Goal: Task Accomplishment & Management: Manage account settings

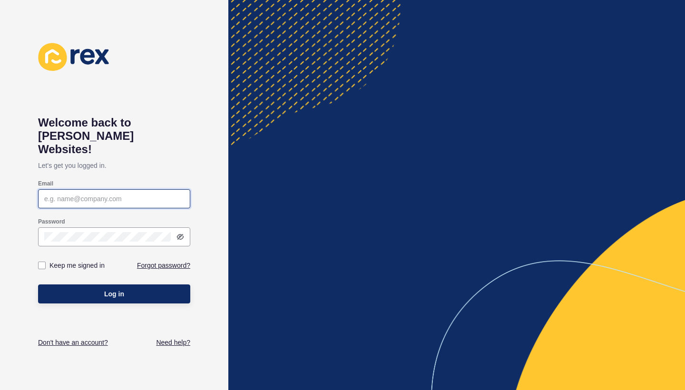
type input "[EMAIL_ADDRESS][DOMAIN_NAME]"
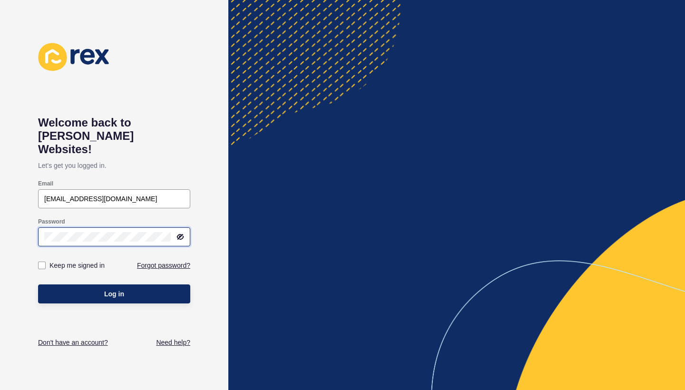
click at [114, 284] on button "Log in" at bounding box center [114, 293] width 152 height 19
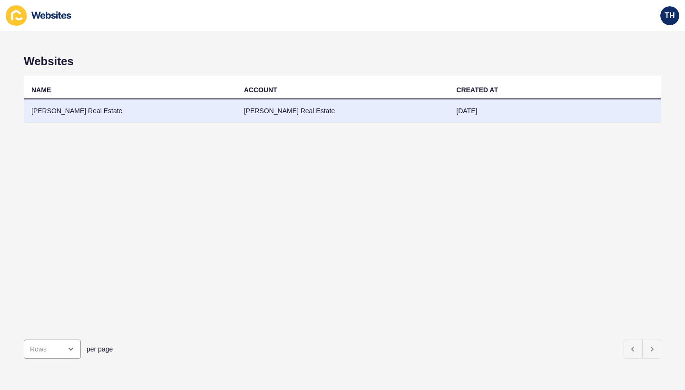
click at [327, 109] on td "[PERSON_NAME] Real Estate" at bounding box center [342, 110] width 213 height 23
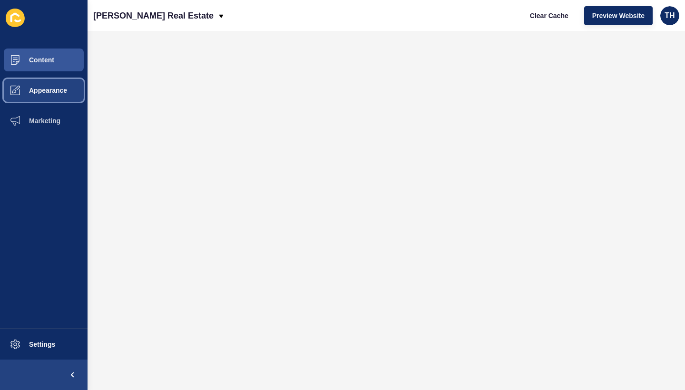
click at [41, 100] on button "Appearance" at bounding box center [44, 90] width 88 height 30
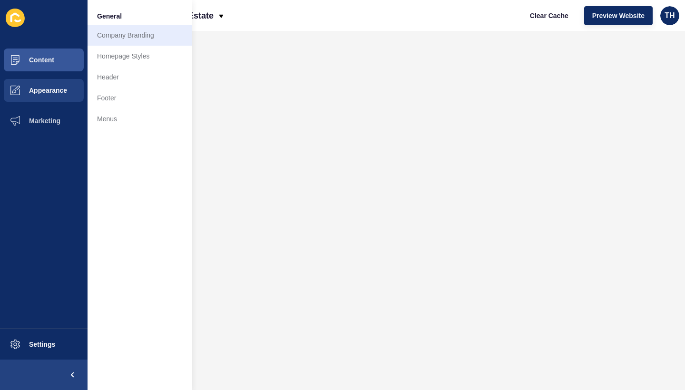
click at [114, 35] on link "Company Branding" at bounding box center [140, 35] width 105 height 21
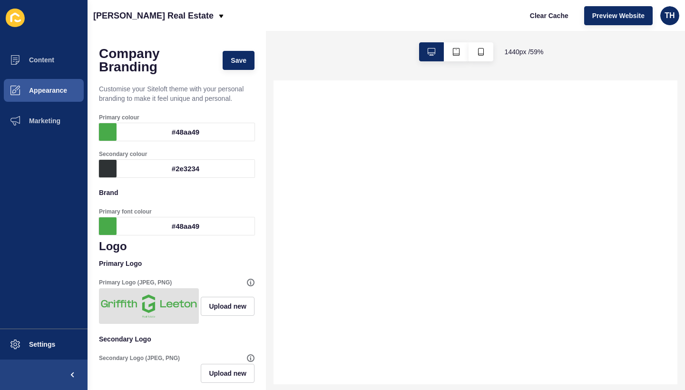
click at [181, 127] on div "#48aa49" at bounding box center [186, 132] width 138 height 18
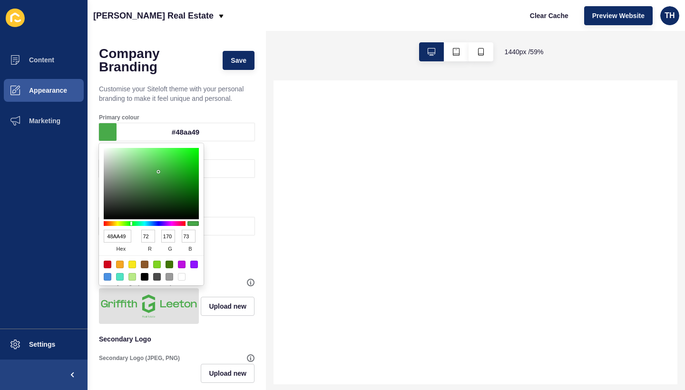
click at [183, 106] on p "Customise your Siteloft theme with your personal branding to make it feel uniqu…" at bounding box center [177, 93] width 156 height 30
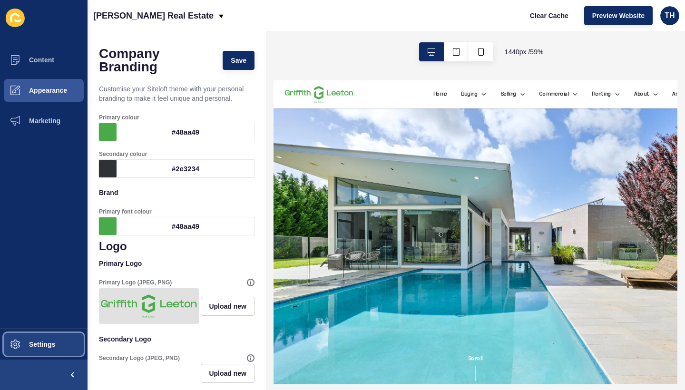
click at [26, 346] on span "Settings" at bounding box center [27, 345] width 57 height 8
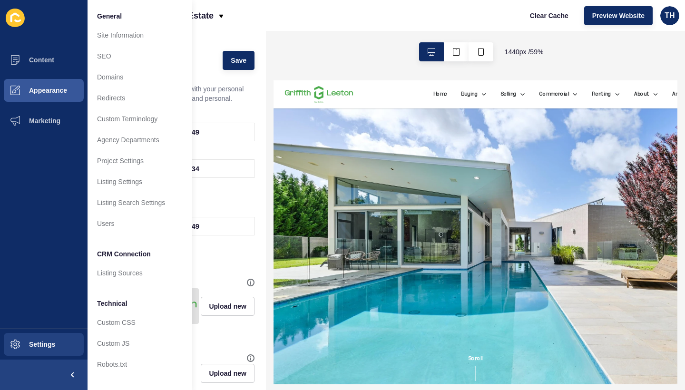
click at [668, 27] on div "Clear Cache Preview Website TH" at bounding box center [600, 15] width 165 height 27
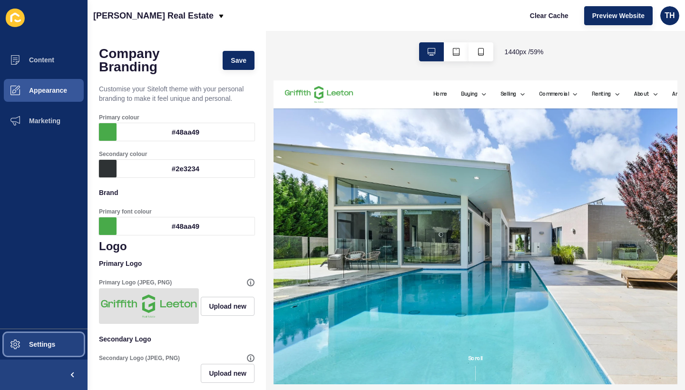
click at [37, 342] on span "Settings" at bounding box center [27, 345] width 57 height 8
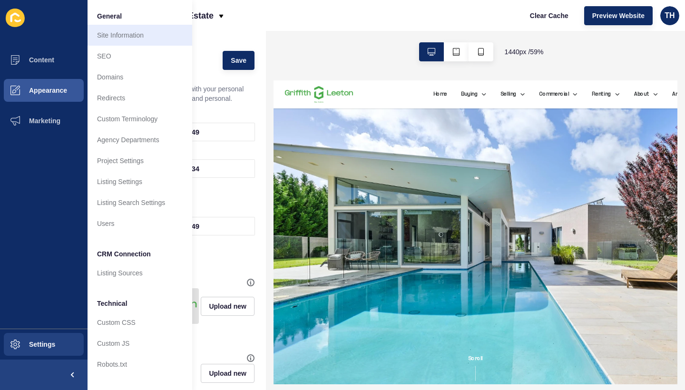
click at [116, 34] on link "Site Information" at bounding box center [140, 35] width 105 height 21
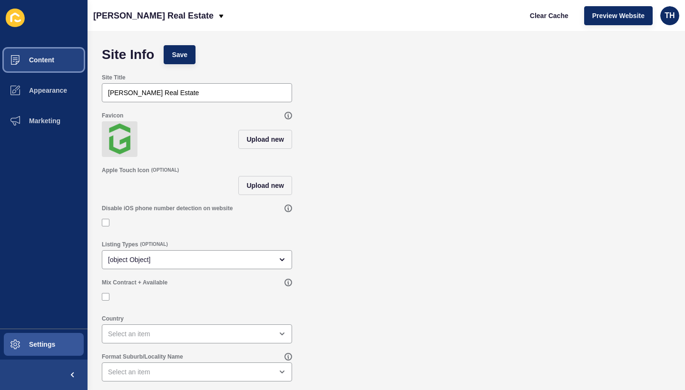
click at [27, 55] on span at bounding box center [15, 60] width 30 height 30
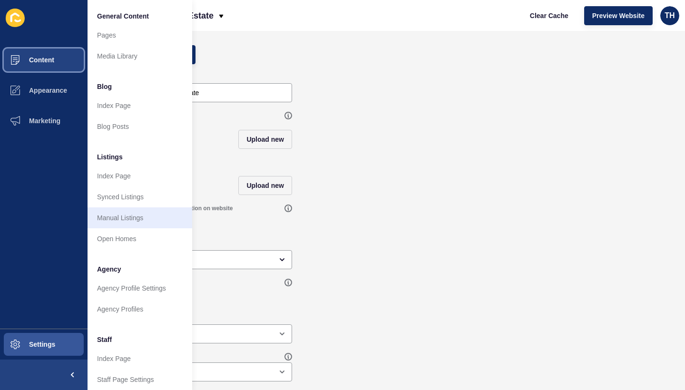
scroll to position [167, 0]
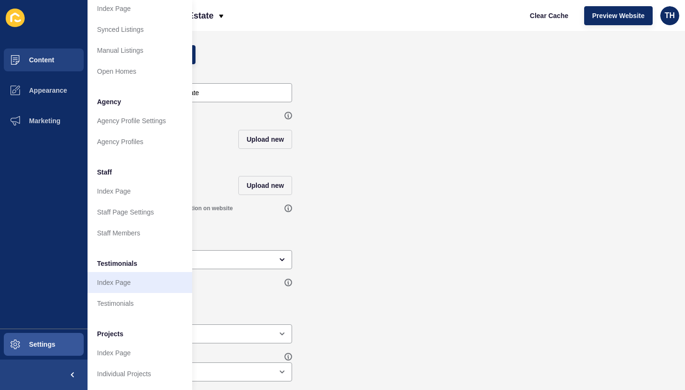
click at [146, 291] on link "Index Page" at bounding box center [140, 282] width 105 height 21
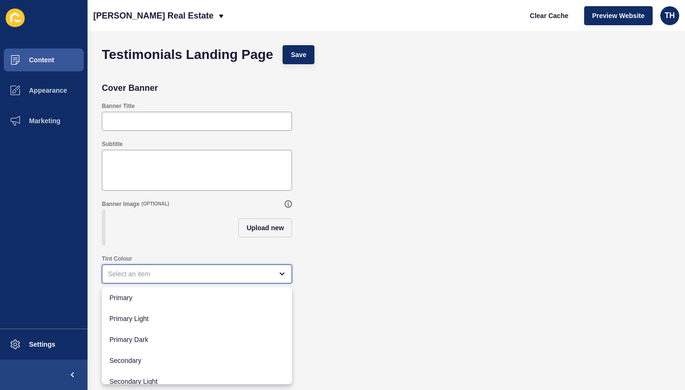
click at [149, 275] on div "close menu" at bounding box center [190, 274] width 165 height 10
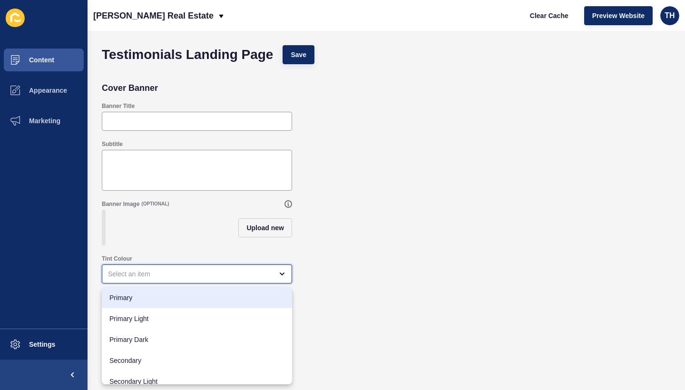
click at [205, 293] on span "Primary" at bounding box center [196, 298] width 175 height 10
type input "Primary"
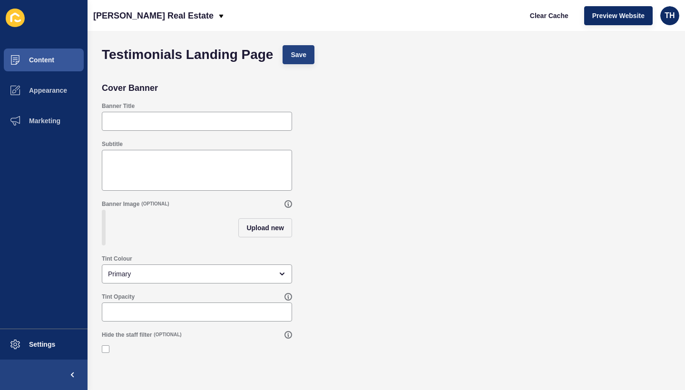
click at [300, 56] on span "Save" at bounding box center [299, 55] width 16 height 10
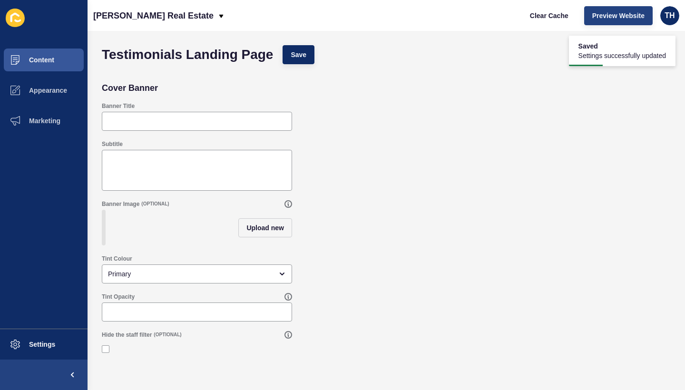
click at [596, 20] on button "Preview Website" at bounding box center [618, 15] width 68 height 19
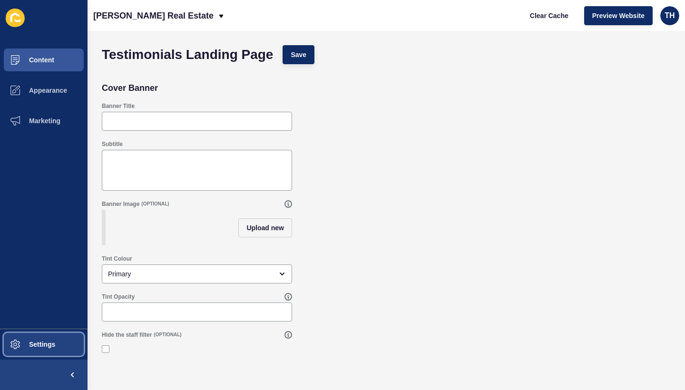
click at [36, 342] on span "Settings" at bounding box center [27, 345] width 57 height 8
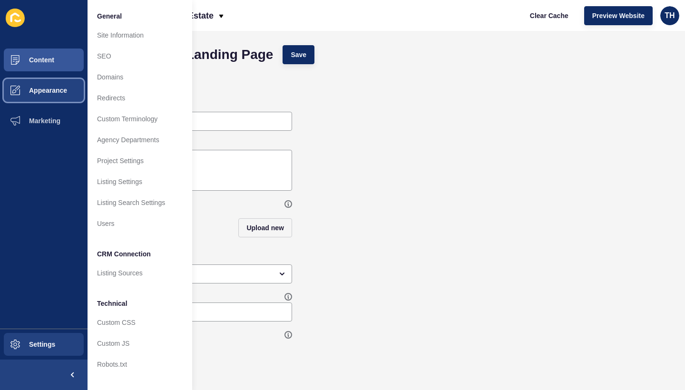
click at [67, 94] on span "Appearance" at bounding box center [33, 91] width 68 height 8
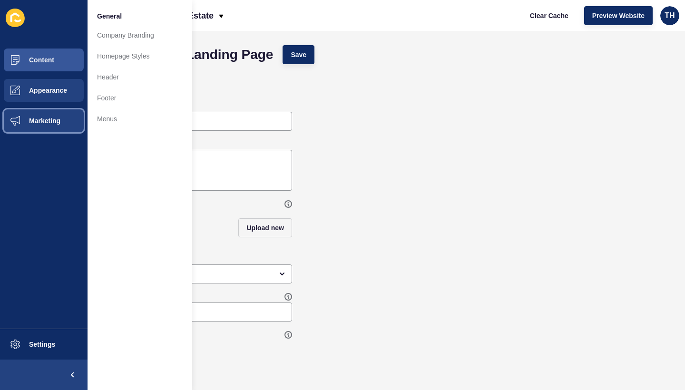
click at [58, 127] on button "Marketing" at bounding box center [44, 121] width 88 height 30
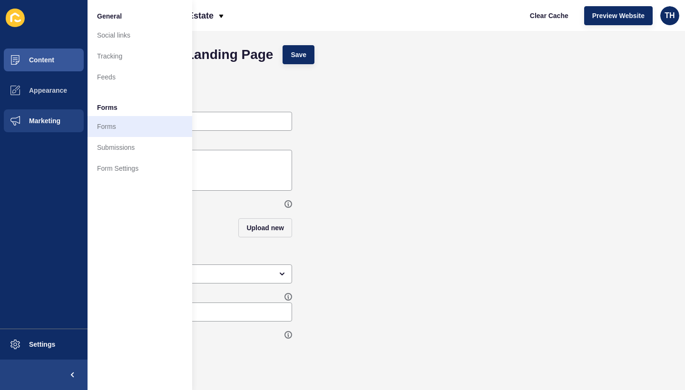
click at [113, 126] on link "Forms" at bounding box center [140, 126] width 105 height 21
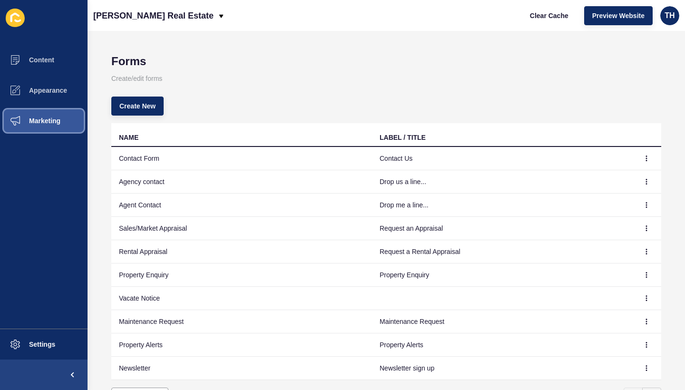
click at [56, 116] on button "Marketing" at bounding box center [44, 121] width 88 height 30
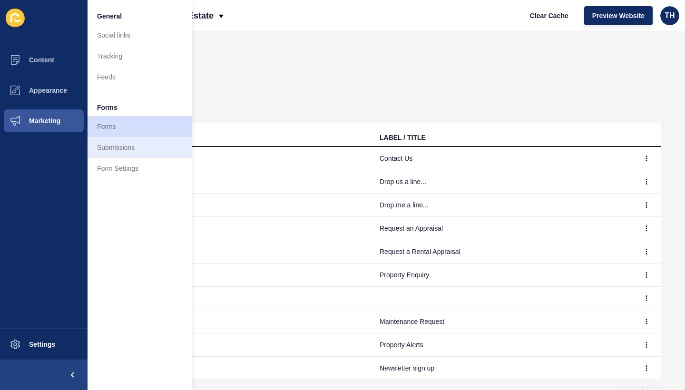
click at [107, 145] on link "Submissions" at bounding box center [140, 147] width 105 height 21
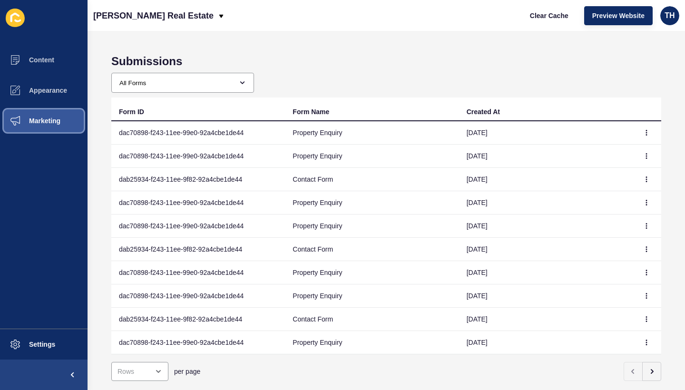
click at [51, 122] on span "Marketing" at bounding box center [30, 121] width 62 height 8
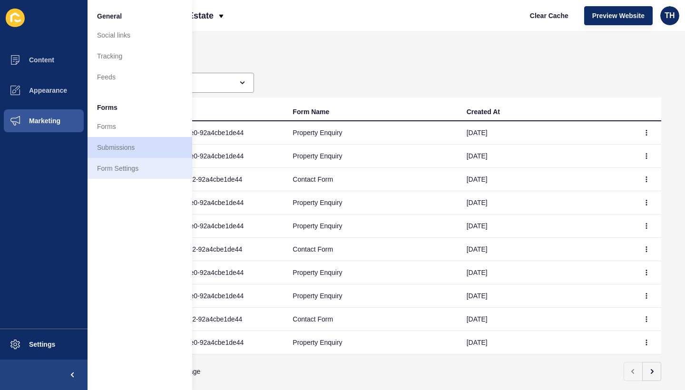
click at [135, 176] on link "Form Settings" at bounding box center [140, 168] width 105 height 21
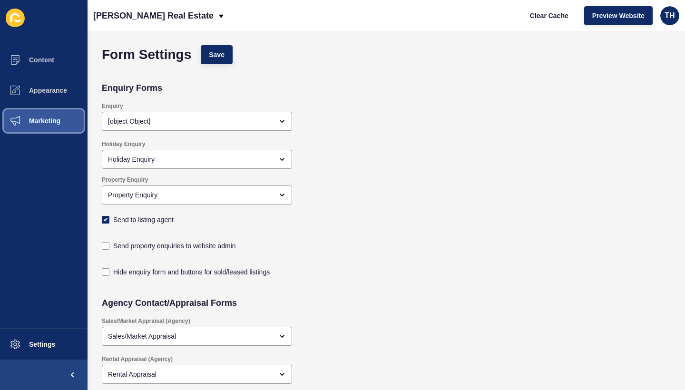
click at [56, 113] on button "Marketing" at bounding box center [44, 121] width 88 height 30
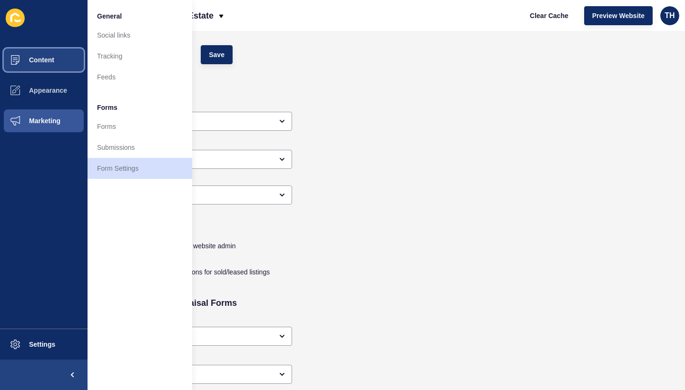
click at [68, 68] on button "Content" at bounding box center [44, 60] width 88 height 30
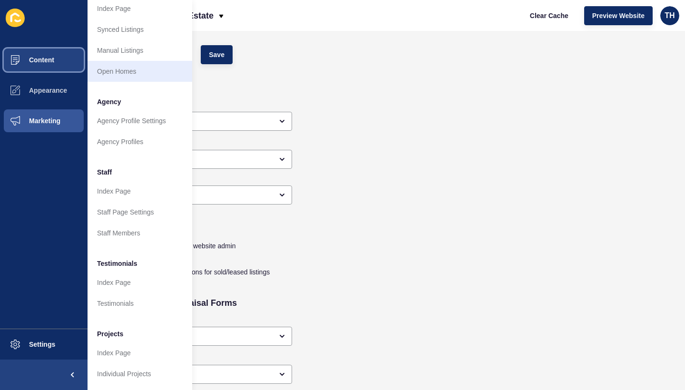
scroll to position [167, 0]
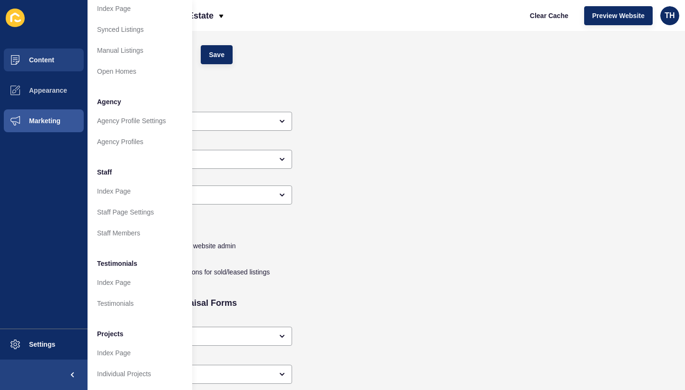
click at [335, 135] on div "Enquiry [object Object]" at bounding box center [328, 117] width 463 height 38
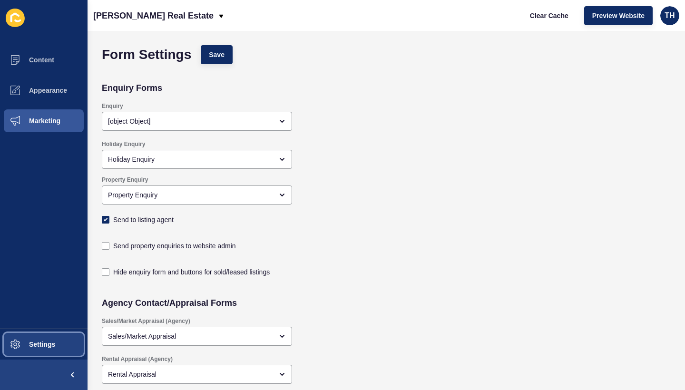
click at [55, 350] on button "Settings" at bounding box center [44, 344] width 88 height 30
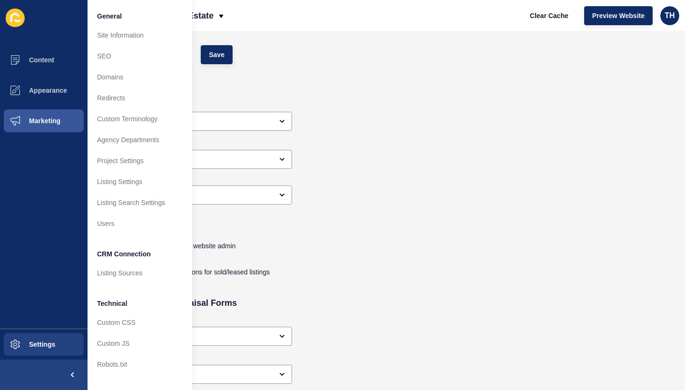
click at [18, 23] on icon at bounding box center [15, 18] width 19 height 19
click at [15, 22] on icon at bounding box center [15, 18] width 19 height 19
click at [47, 54] on button "Content" at bounding box center [44, 60] width 88 height 30
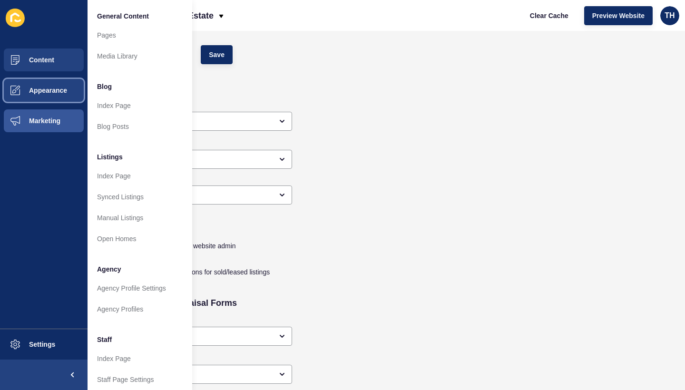
click at [61, 96] on button "Appearance" at bounding box center [44, 90] width 88 height 30
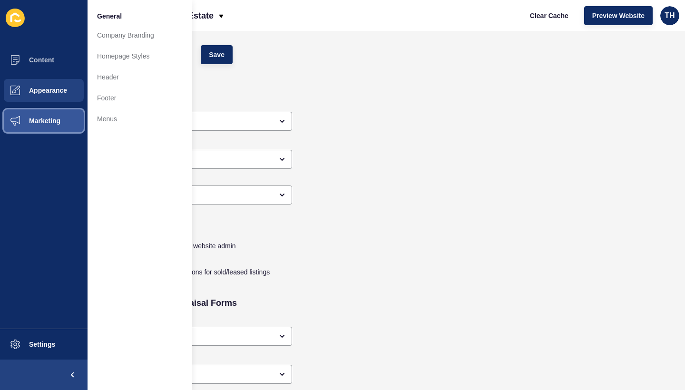
click at [61, 127] on button "Marketing" at bounding box center [44, 121] width 88 height 30
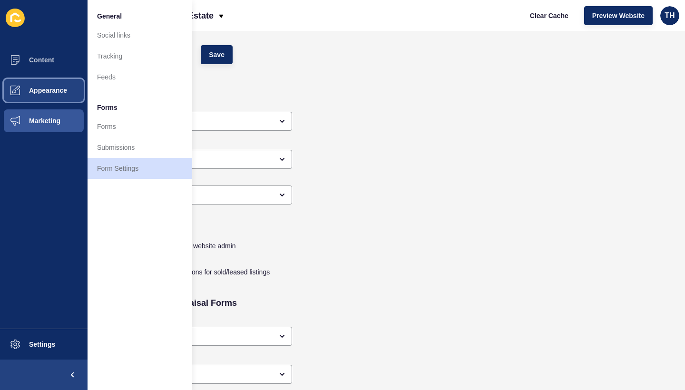
click at [57, 94] on span "Appearance" at bounding box center [33, 91] width 68 height 8
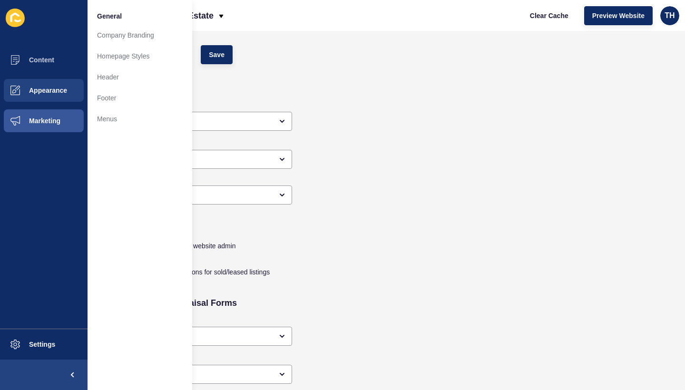
click at [289, 62] on div "Form Settings Save" at bounding box center [328, 54] width 463 height 29
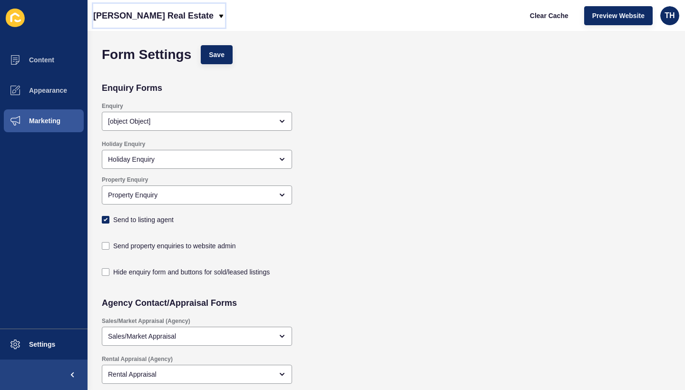
click at [181, 14] on p "[PERSON_NAME] Real Estate" at bounding box center [153, 16] width 120 height 24
click at [147, 40] on div "Back to website list" at bounding box center [135, 43] width 68 height 17
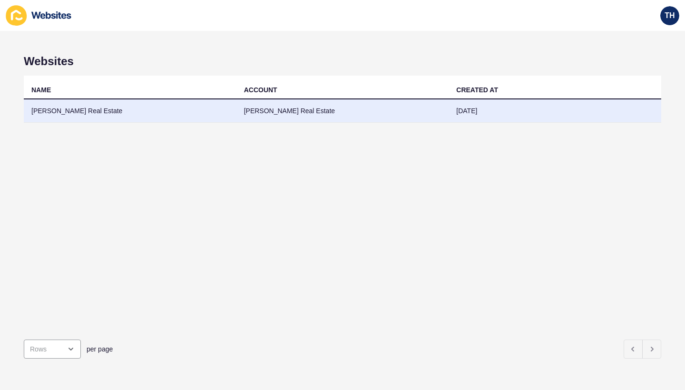
click at [113, 106] on td "[PERSON_NAME] Real Estate" at bounding box center [130, 110] width 213 height 23
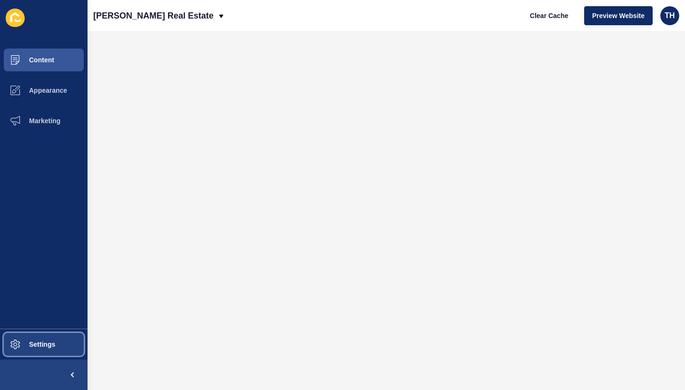
click at [57, 333] on button "Settings" at bounding box center [44, 344] width 88 height 30
click at [443, 27] on div "[PERSON_NAME] Real Estate Clear Cache Preview Website TH" at bounding box center [386, 15] width 597 height 31
click at [658, 16] on div "Clear Cache Preview Website TH" at bounding box center [600, 15] width 165 height 27
click at [662, 16] on div "TH" at bounding box center [669, 15] width 19 height 19
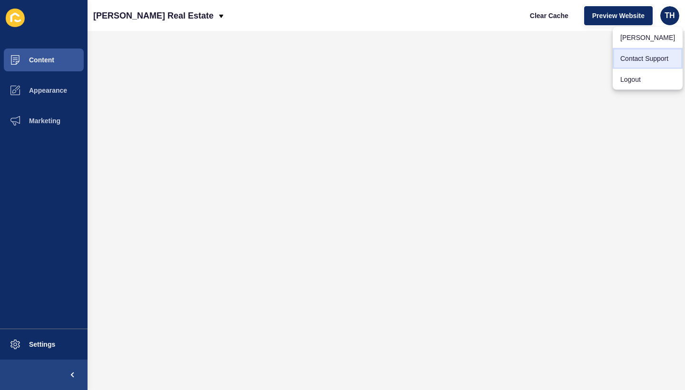
click at [642, 66] on link "Contact Support" at bounding box center [648, 58] width 70 height 21
click at [39, 137] on ul "Content Appearance Marketing" at bounding box center [44, 187] width 88 height 284
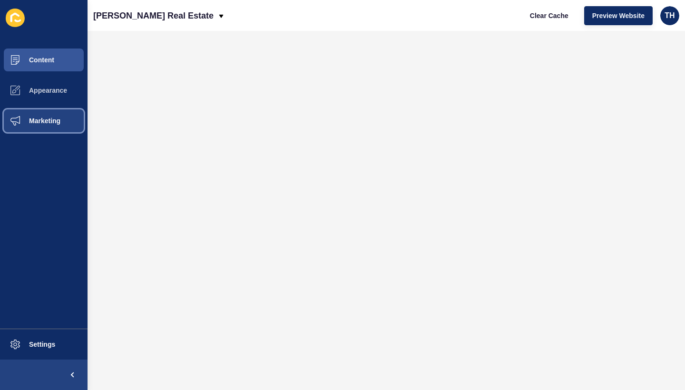
click at [39, 129] on button "Marketing" at bounding box center [44, 121] width 88 height 30
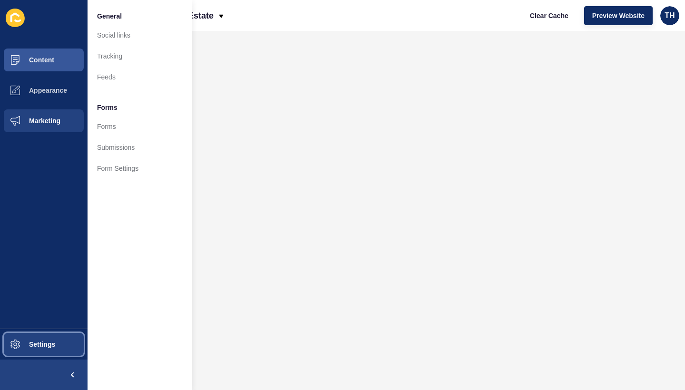
click at [31, 345] on span "Settings" at bounding box center [27, 345] width 57 height 8
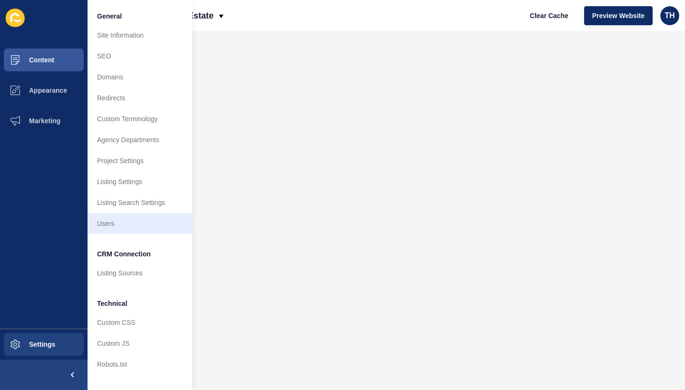
click at [110, 231] on link "Users" at bounding box center [140, 223] width 105 height 21
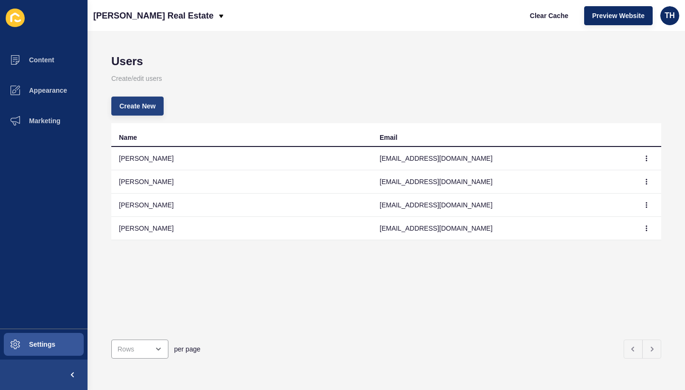
click at [140, 111] on button "Create New" at bounding box center [137, 106] width 52 height 19
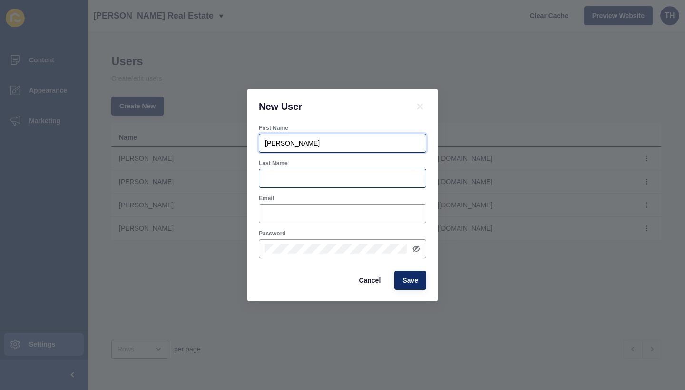
type input "[PERSON_NAME]"
click at [326, 187] on div at bounding box center [342, 178] width 167 height 19
type input "Bertolin"
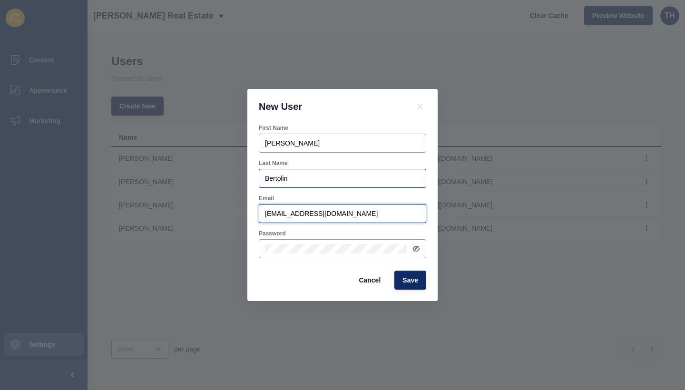
type input "[EMAIL_ADDRESS][DOMAIN_NAME]"
click at [315, 284] on div "Cancel Save" at bounding box center [342, 280] width 173 height 25
click at [410, 285] on button "Save" at bounding box center [410, 280] width 32 height 19
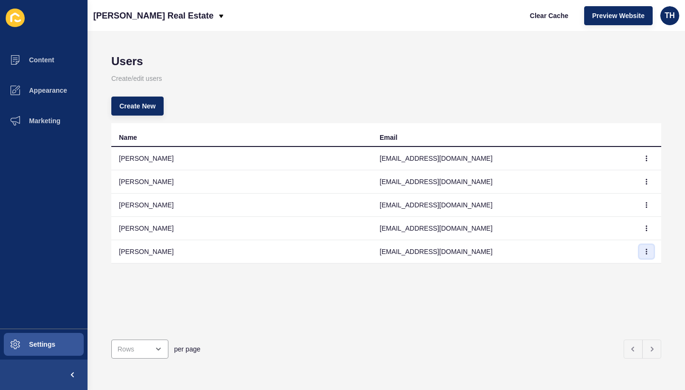
click at [643, 256] on button "button" at bounding box center [646, 251] width 14 height 13
